Goal: Information Seeking & Learning: Check status

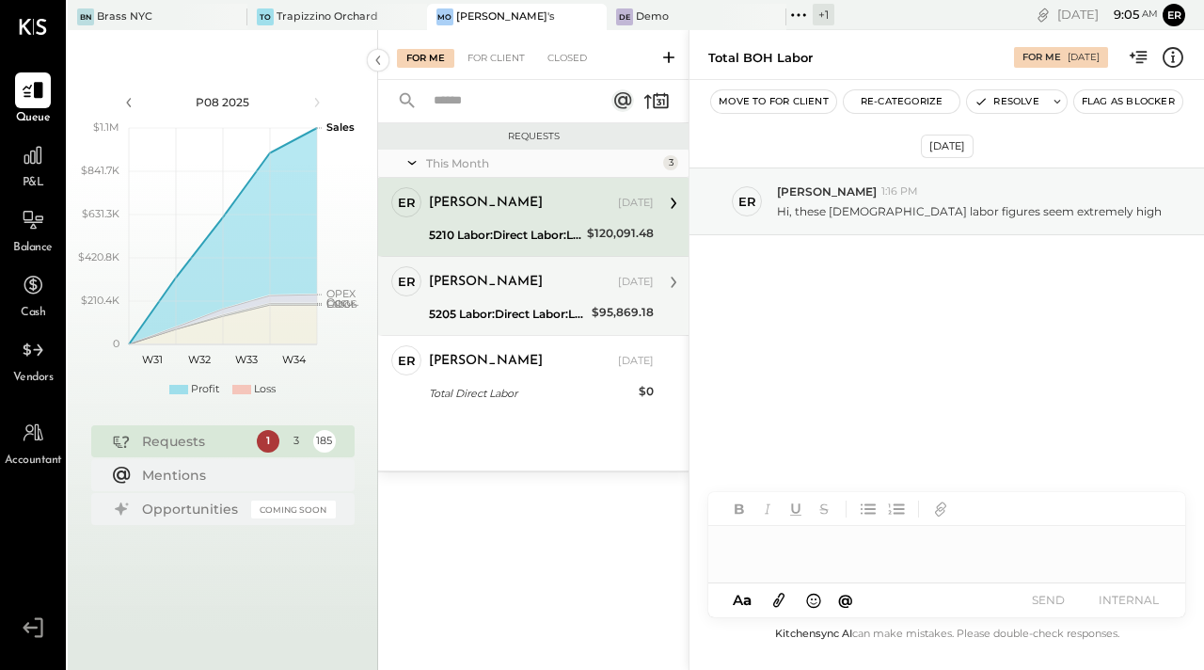
click at [521, 298] on div "[PERSON_NAME] [DATE] 5205 Labor:Direct Labor:Labor, FOH $95,869.18 Not sure wha…" at bounding box center [541, 295] width 225 height 59
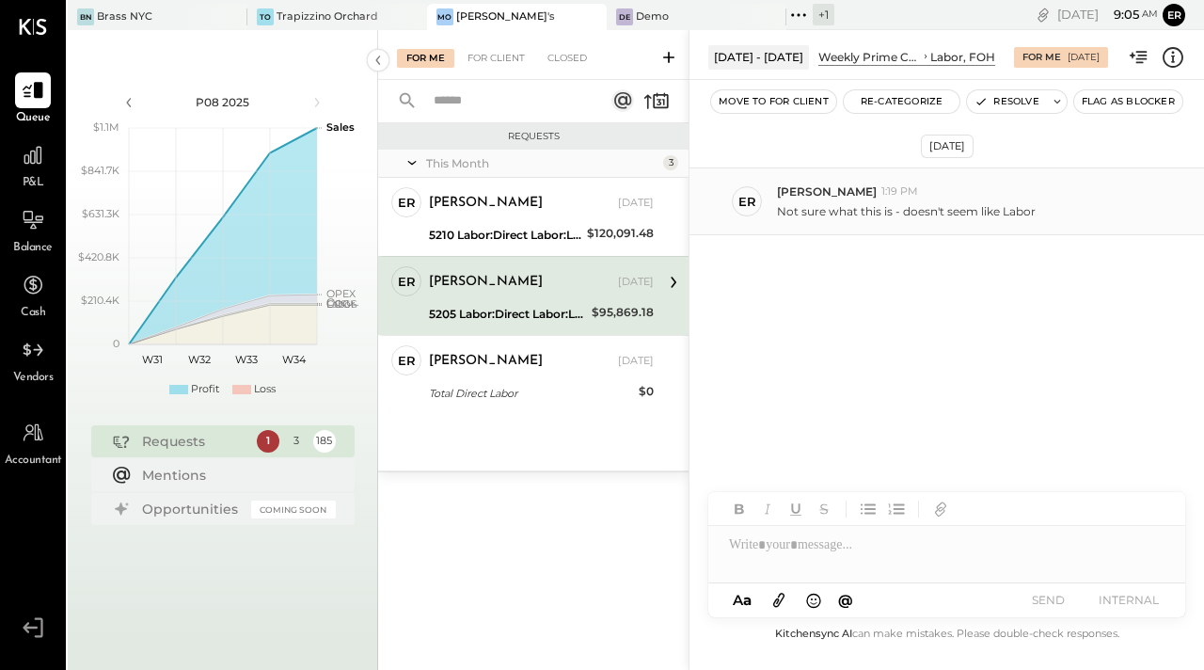
click at [877, 209] on p "Not sure what this is - doesn't seem like Labor" at bounding box center [906, 211] width 259 height 16
click at [548, 299] on div "[PERSON_NAME] [DATE] 5205 Labor:Direct Labor:Labor, FOH $95,869.18 Not sure wha…" at bounding box center [541, 295] width 225 height 59
click at [652, 283] on div "[DATE]" at bounding box center [636, 282] width 36 height 15
click at [912, 209] on p "Not sure what this is - doesn't seem like Labor" at bounding box center [906, 211] width 259 height 16
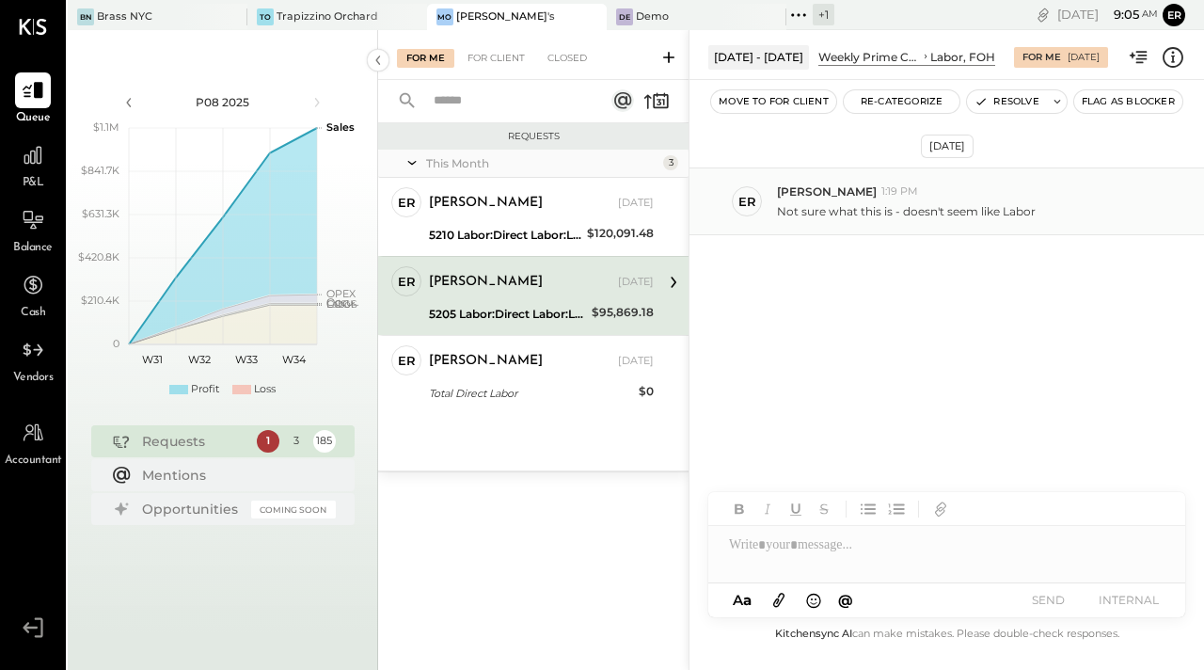
click at [912, 209] on p "Not sure what this is - doesn't seem like Labor" at bounding box center [906, 211] width 259 height 16
click at [959, 206] on p "Not sure what this is - doesn't seem like Labor" at bounding box center [906, 211] width 259 height 16
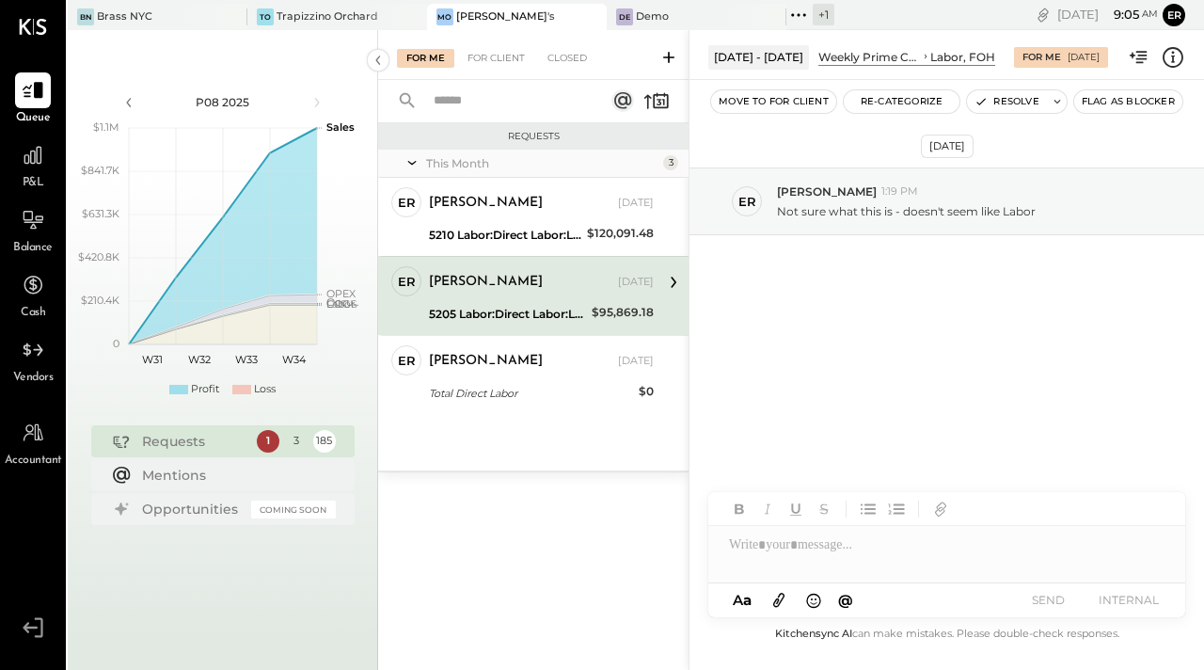
click at [671, 280] on icon at bounding box center [673, 282] width 24 height 24
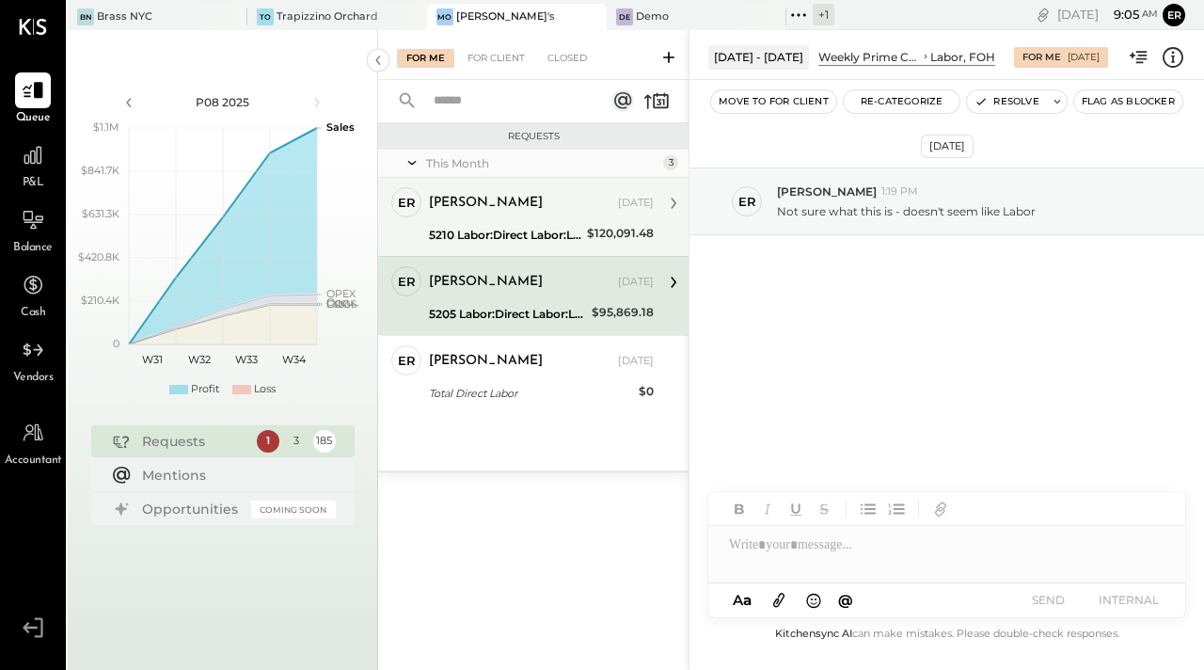
click at [538, 207] on div "[PERSON_NAME]" at bounding box center [521, 203] width 185 height 19
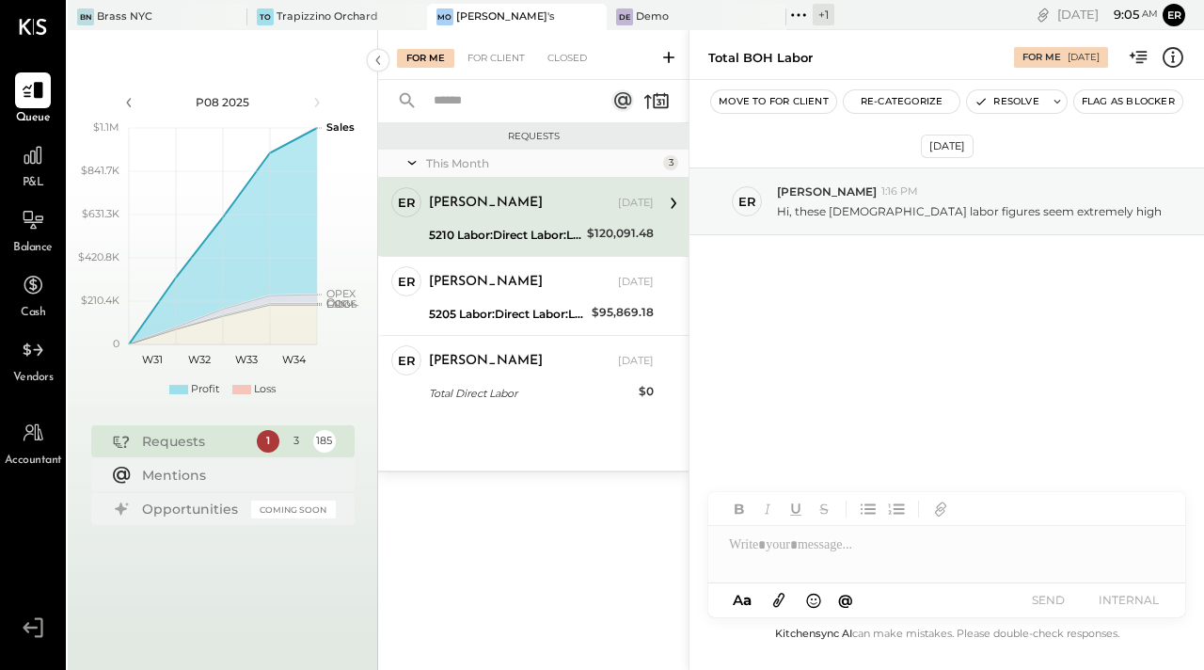
click at [564, 208] on div "[PERSON_NAME]" at bounding box center [521, 203] width 185 height 19
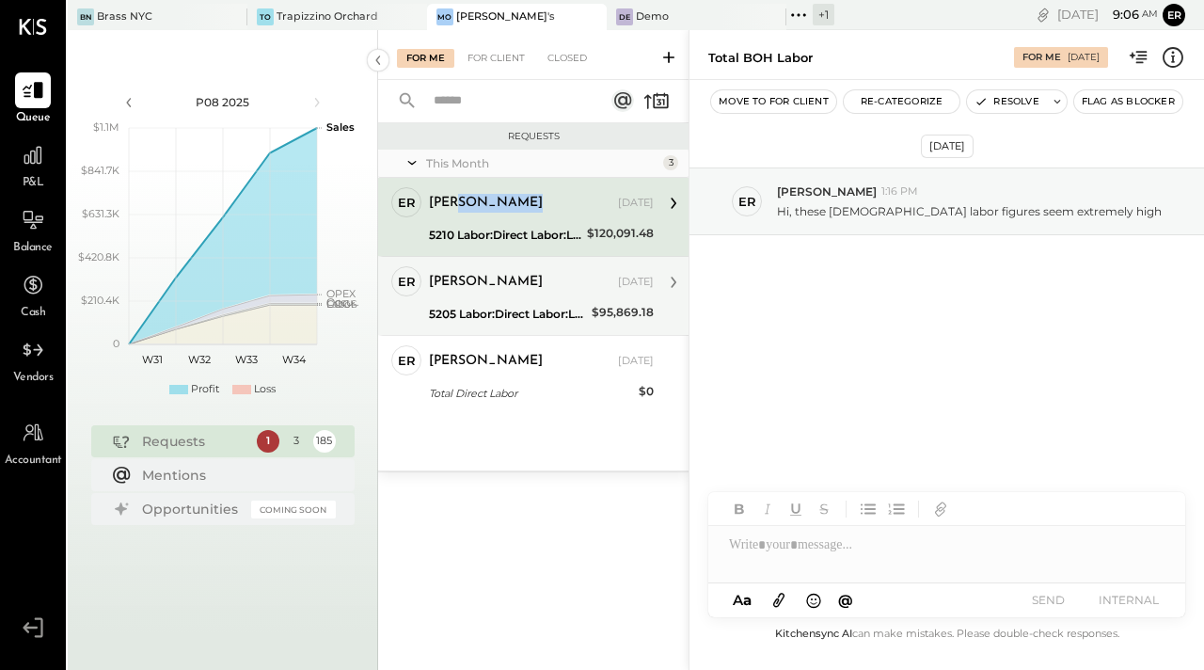
click at [580, 309] on div "5205 Labor:Direct Labor:Labor, FOH" at bounding box center [507, 314] width 157 height 19
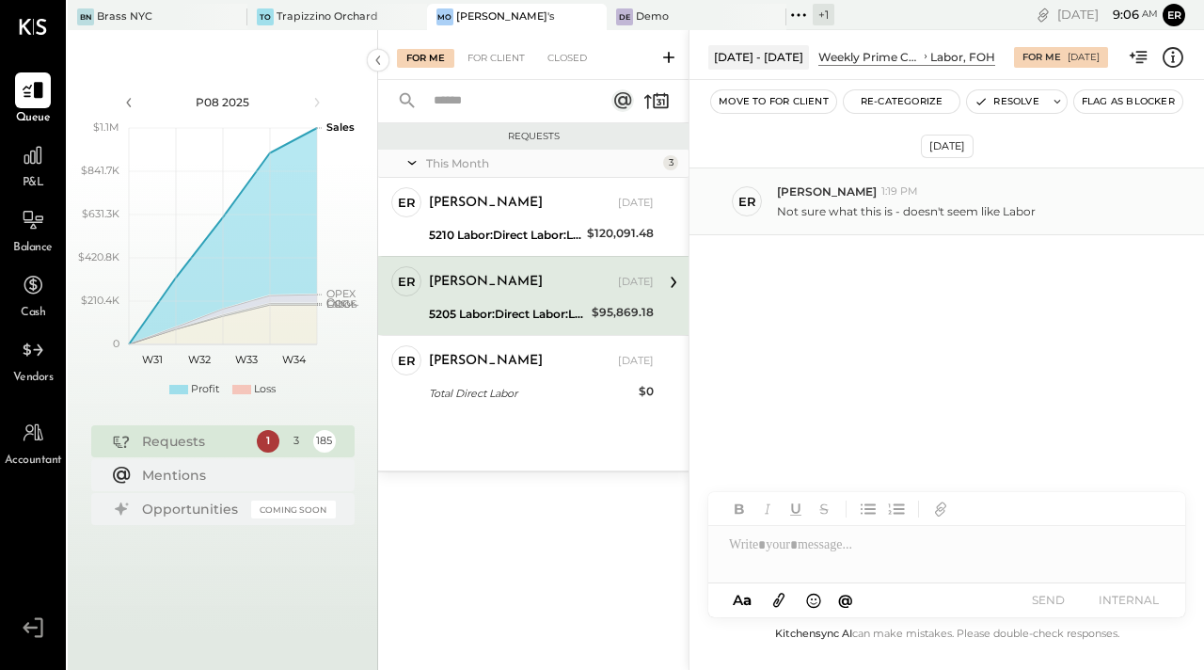
click at [882, 196] on span "1:19 PM" at bounding box center [900, 191] width 37 height 15
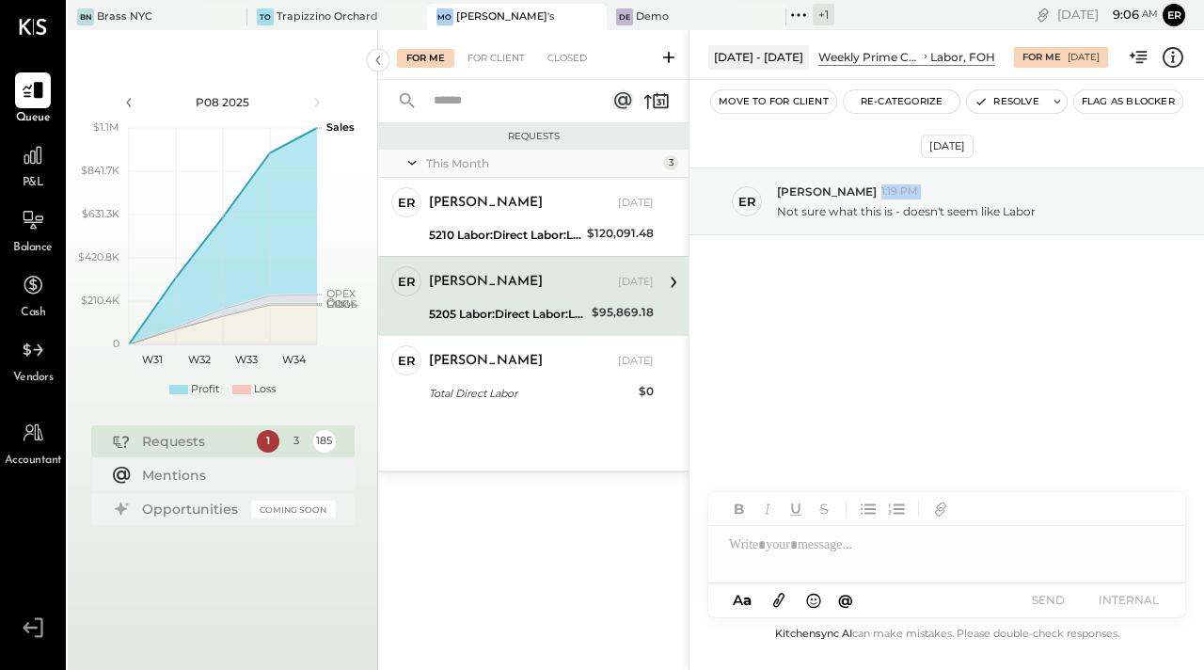
click at [626, 303] on div "$95,869.18" at bounding box center [623, 312] width 62 height 19
click at [832, 208] on p "Not sure what this is - doesn't seem like Labor" at bounding box center [906, 211] width 259 height 16
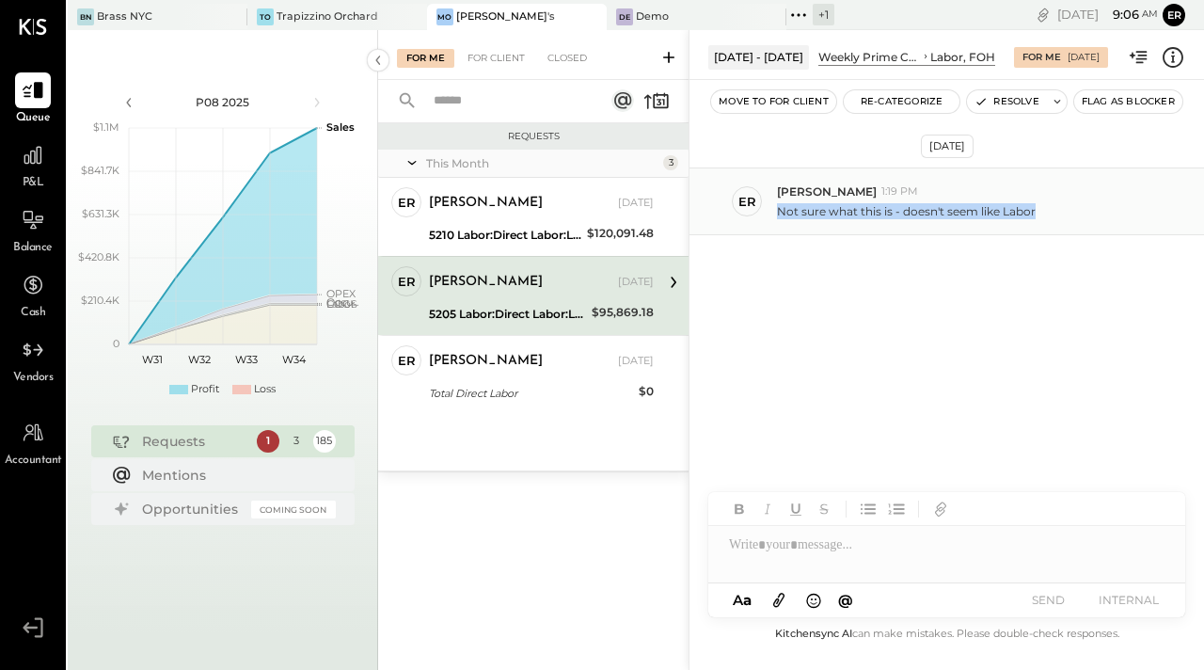
click at [832, 208] on p "Not sure what this is - doesn't seem like Labor" at bounding box center [906, 211] width 259 height 16
click at [885, 371] on div "[DATE] er [PERSON_NAME] 1:19 PM Not sure what this is - doesn't seem like Labor" at bounding box center [947, 251] width 515 height 249
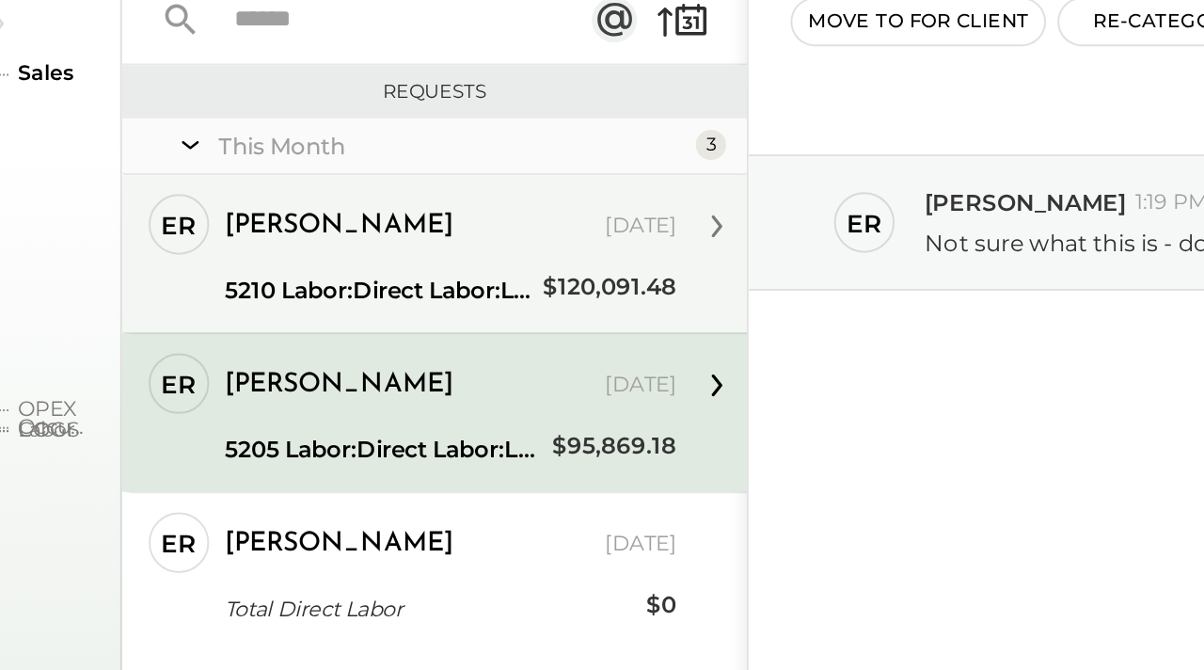
click at [559, 219] on div "[PERSON_NAME] [DATE] 5210 Labor:Direct Labor:Labor, BOH $120,091.48 Hi, these B…" at bounding box center [541, 216] width 225 height 59
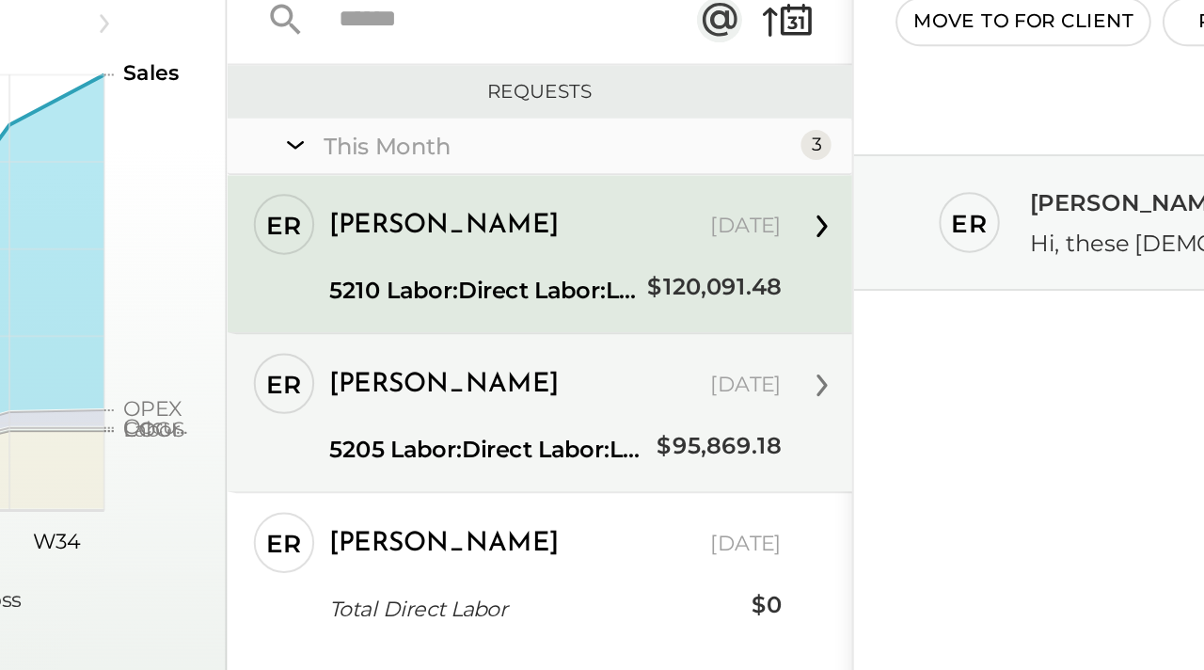
click at [469, 301] on div "[PERSON_NAME] [DATE] 5205 Labor:Direct Labor:Labor, FOH $95,869.18 Not sure wha…" at bounding box center [541, 295] width 225 height 59
